Goal: Find specific page/section: Find specific page/section

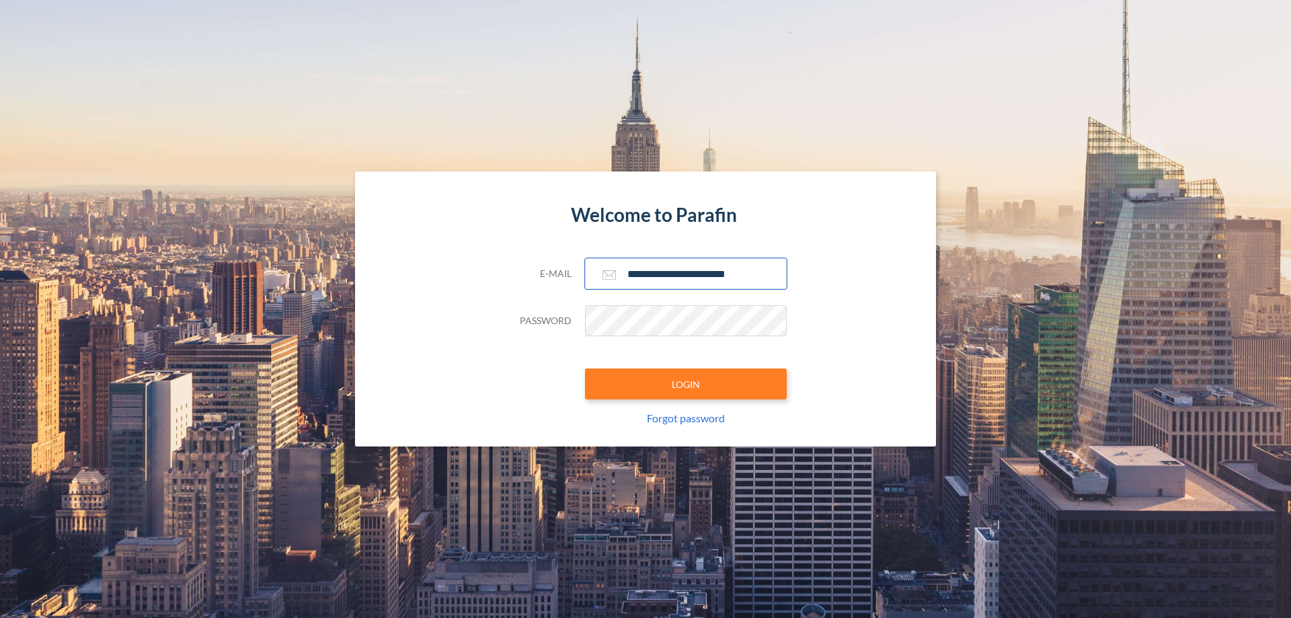
type input "**********"
click at [686, 384] on button "LOGIN" at bounding box center [686, 383] width 202 height 31
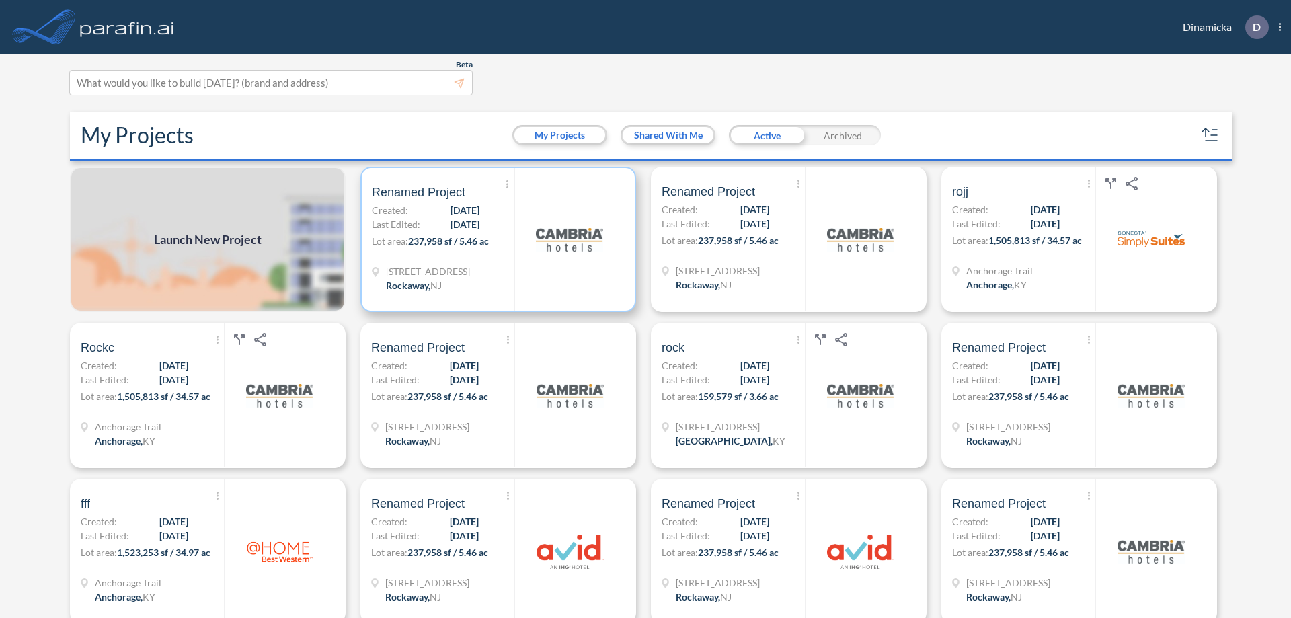
scroll to position [3, 0]
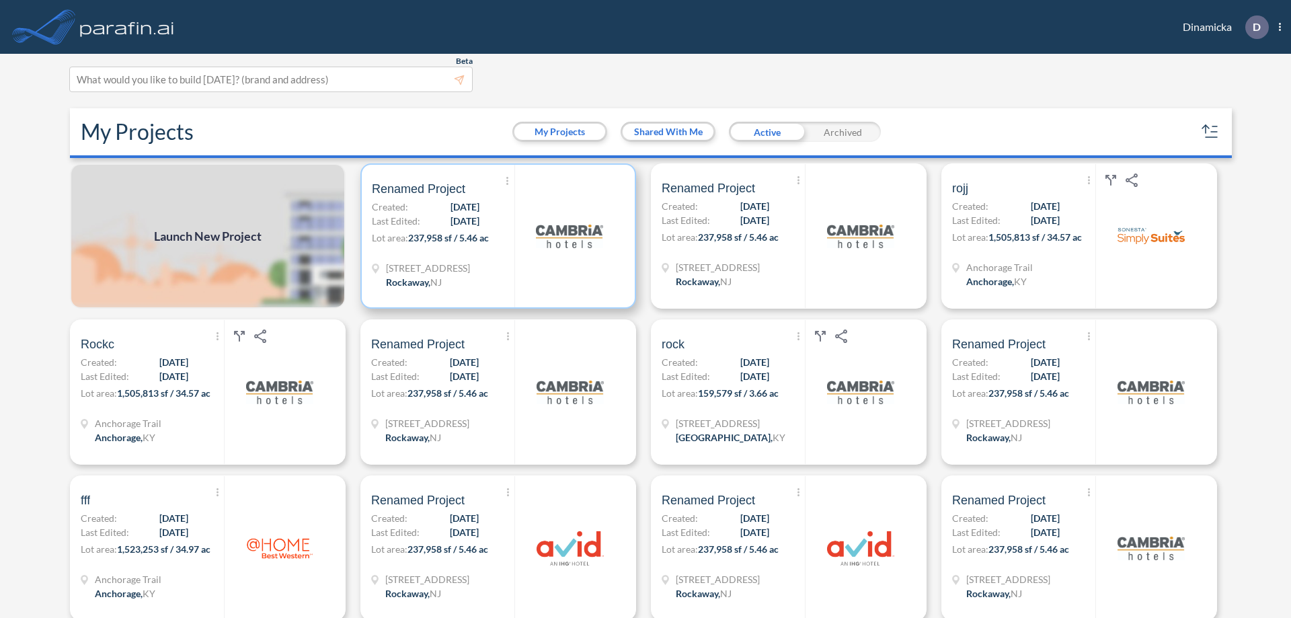
click at [496, 236] on p "Lot area: 237,958 sf / 5.46 ac" at bounding box center [443, 241] width 143 height 20
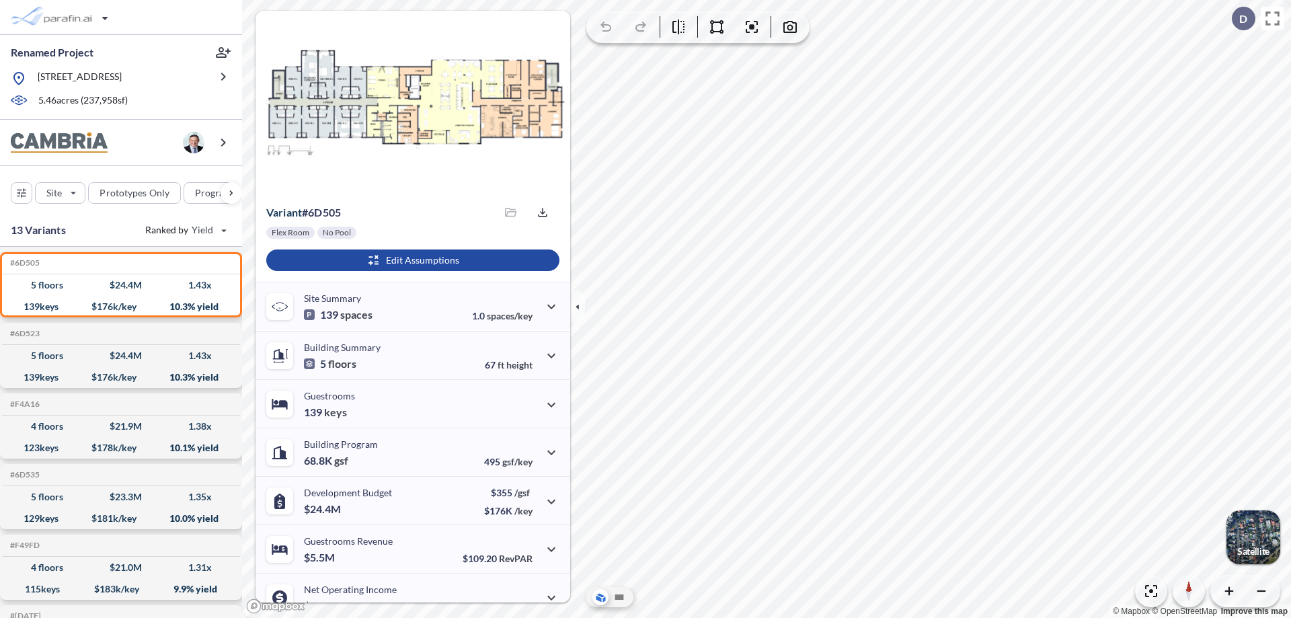
scroll to position [68, 0]
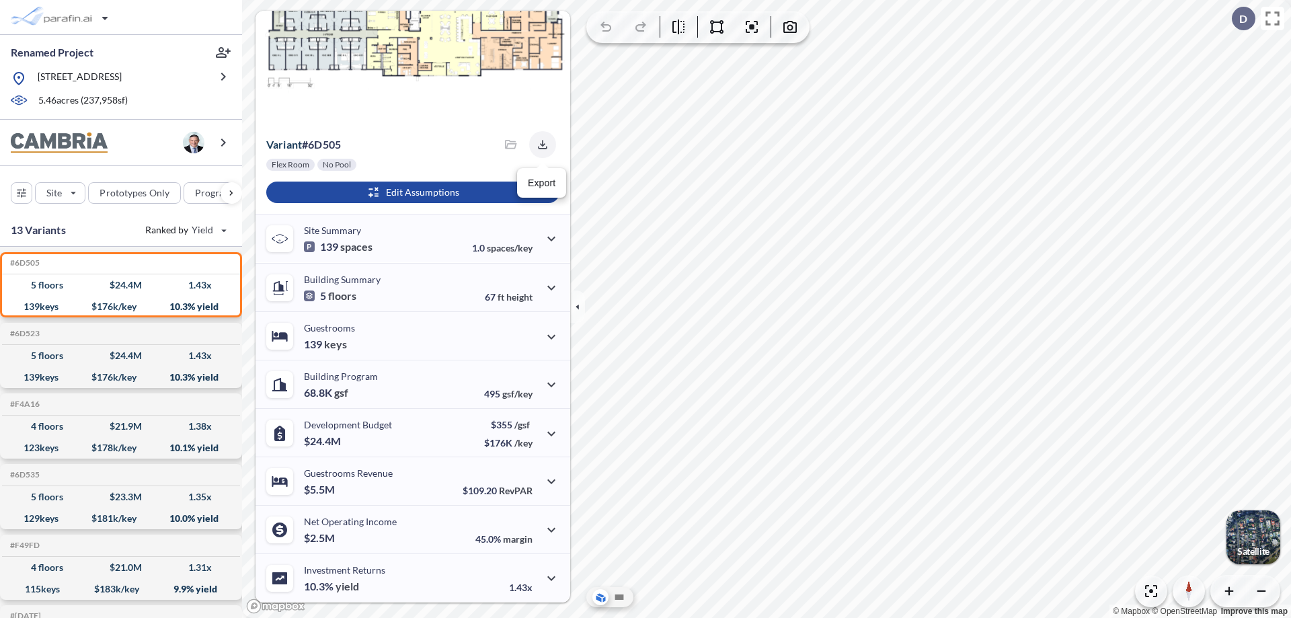
click at [539, 145] on icon "button" at bounding box center [542, 144] width 9 height 9
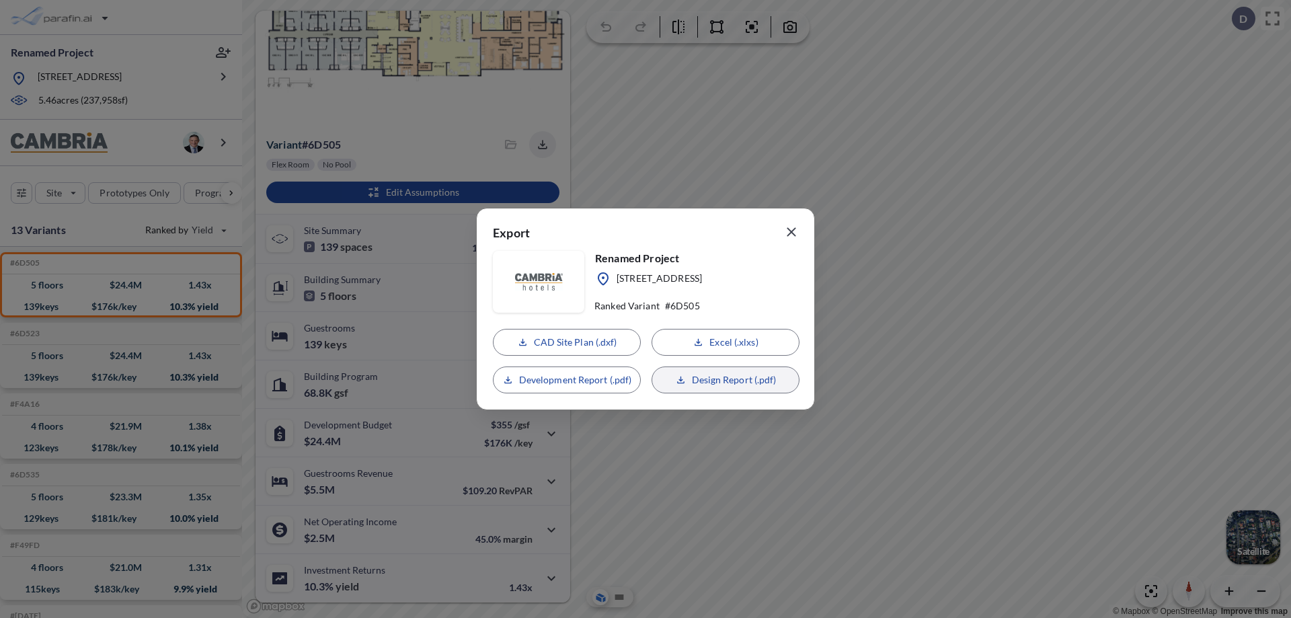
click at [726, 380] on p "Design Report (.pdf)" at bounding box center [734, 379] width 85 height 13
